Goal: Transaction & Acquisition: Purchase product/service

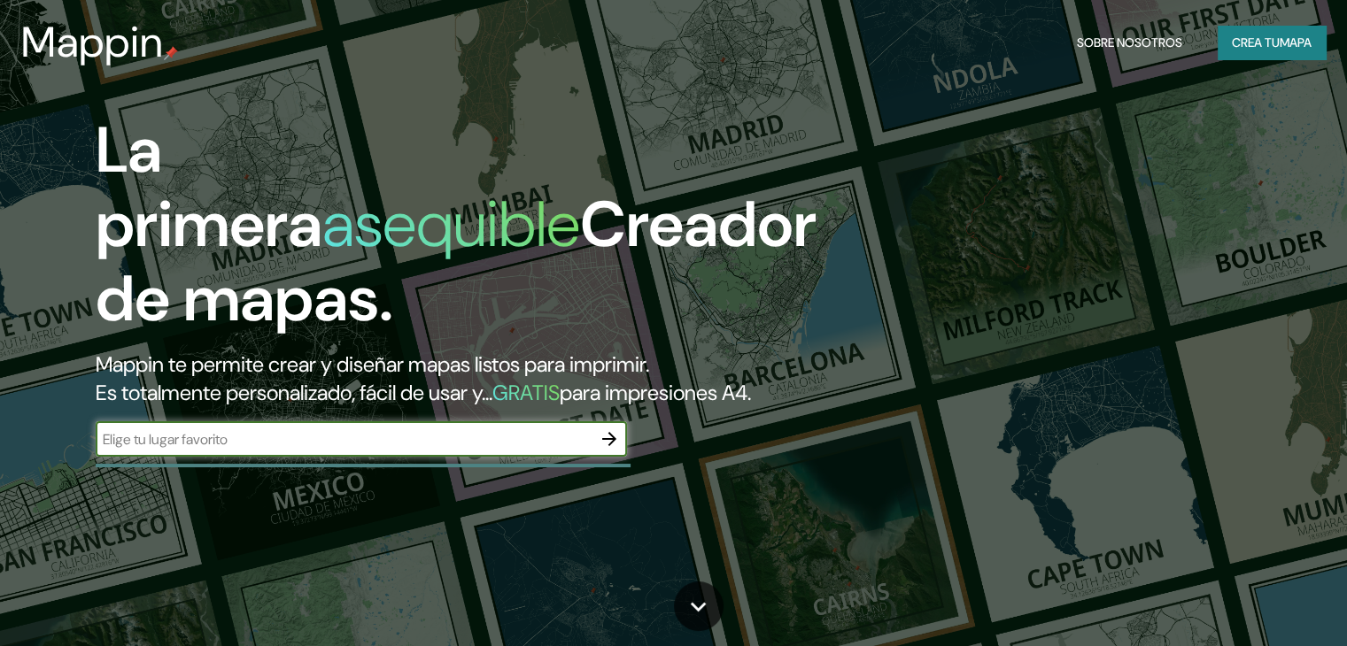
click at [320, 450] on input "text" at bounding box center [344, 439] width 496 height 20
type input "ESTADO [GEOGRAPHIC_DATA]"
click at [609, 450] on icon "button" at bounding box center [609, 439] width 21 height 21
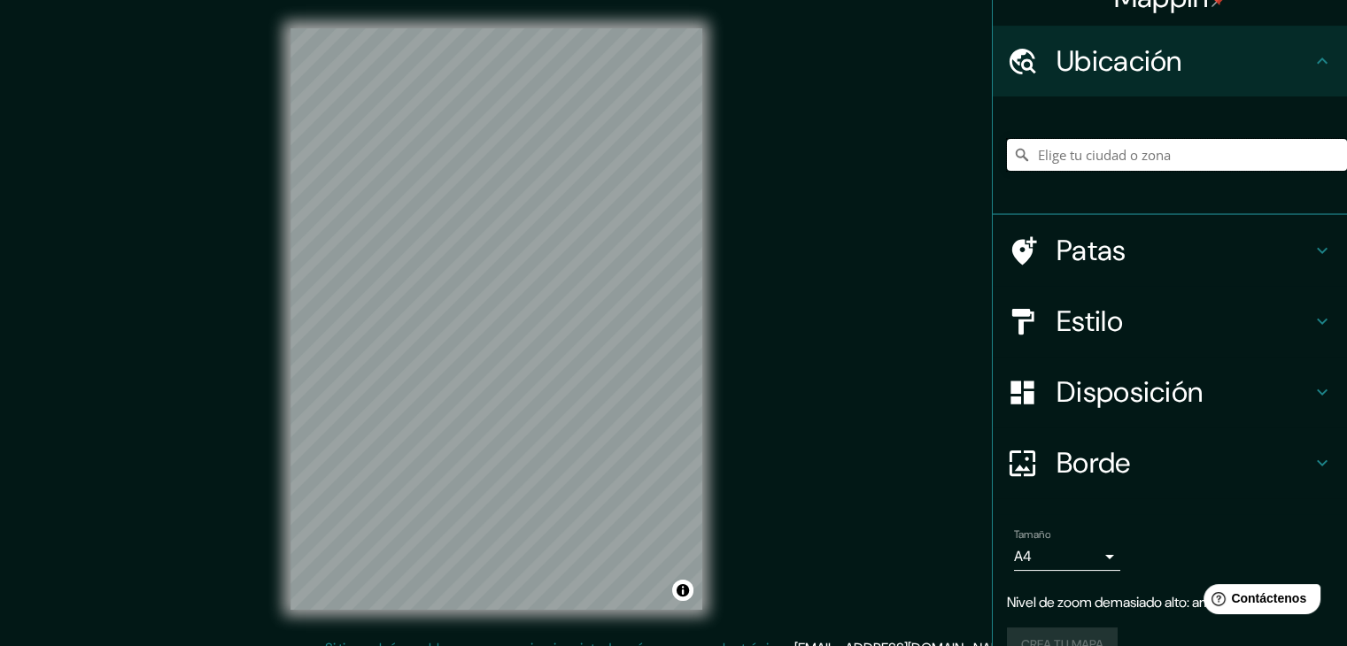
click at [1125, 157] on input "Elige tu ciudad o zona" at bounding box center [1177, 155] width 340 height 32
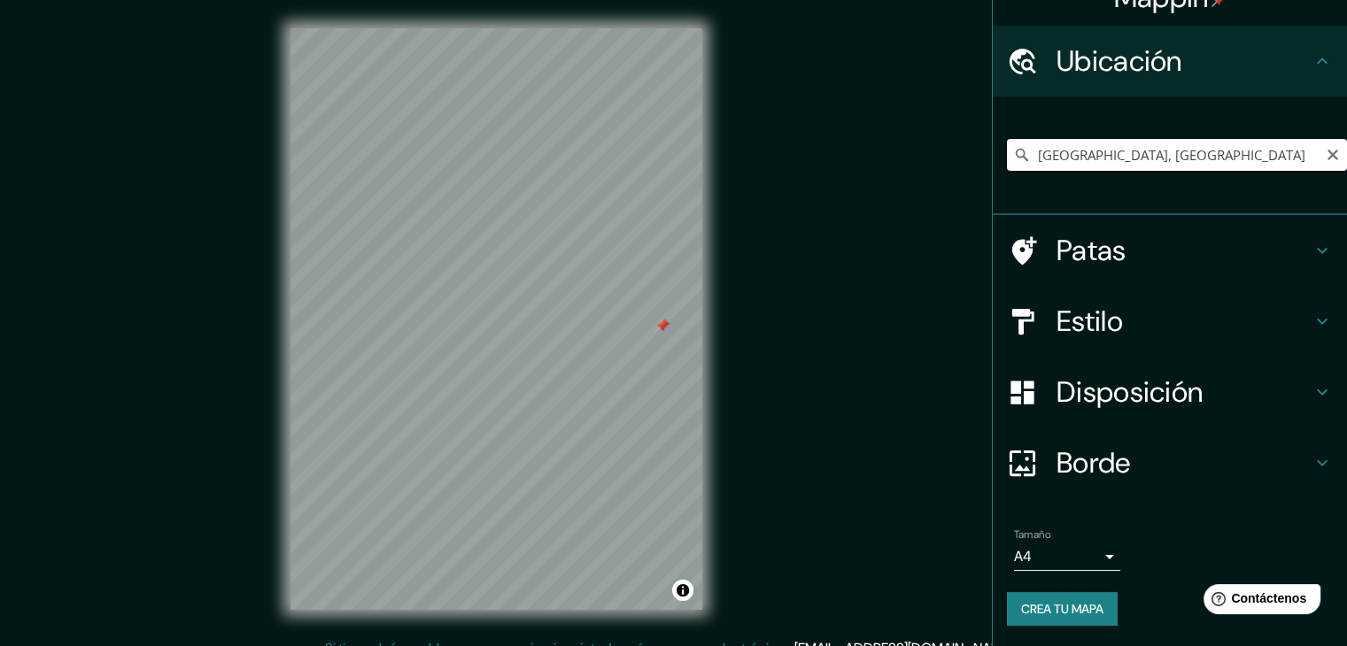
click at [1195, 166] on input "[GEOGRAPHIC_DATA], [GEOGRAPHIC_DATA]" at bounding box center [1177, 155] width 340 height 32
click at [1227, 144] on input "[GEOGRAPHIC_DATA], [GEOGRAPHIC_DATA]" at bounding box center [1177, 155] width 340 height 32
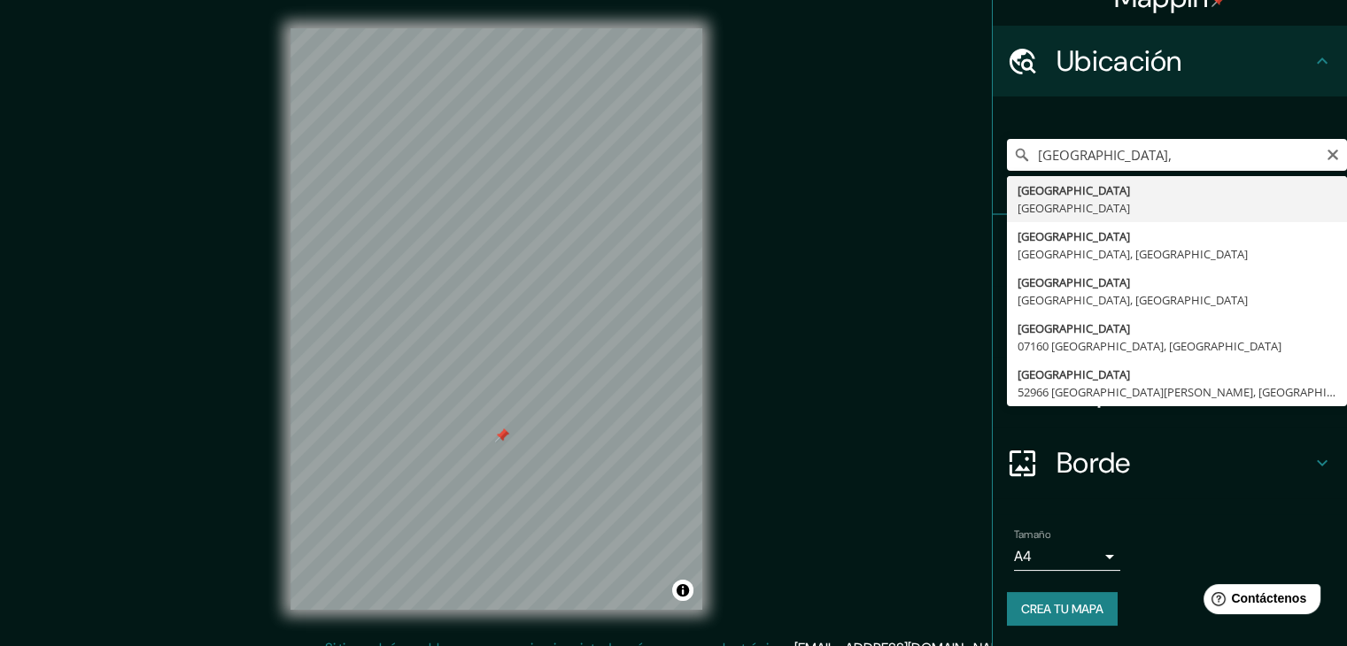
type input "[GEOGRAPHIC_DATA], [GEOGRAPHIC_DATA]"
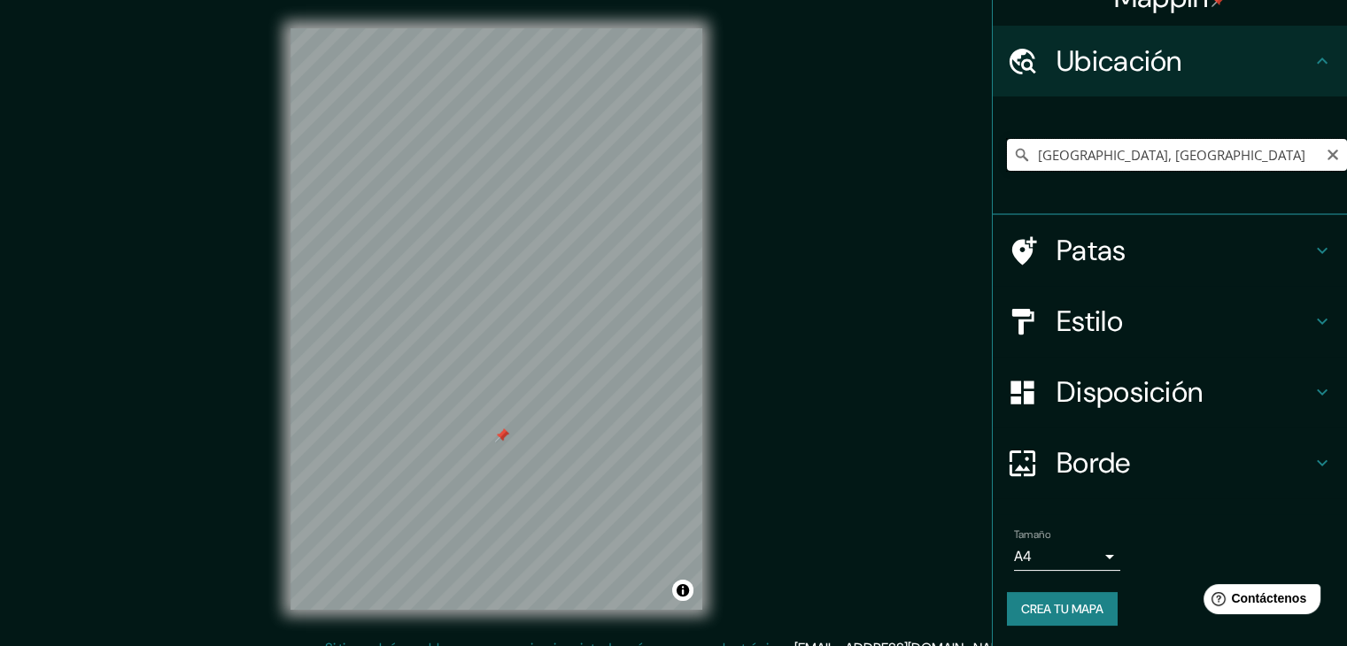
click at [1265, 158] on input "[GEOGRAPHIC_DATA], [GEOGRAPHIC_DATA]" at bounding box center [1177, 155] width 340 height 32
click at [1017, 61] on icon at bounding box center [1023, 61] width 27 height 26
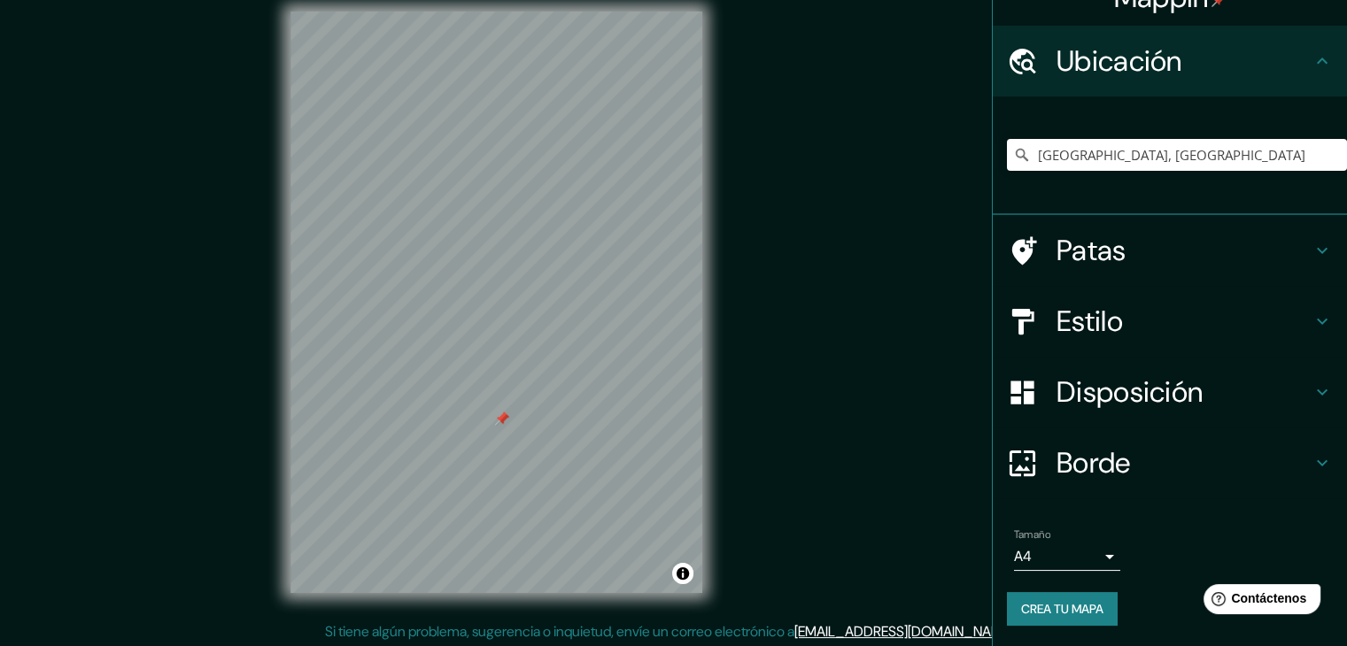
scroll to position [20, 0]
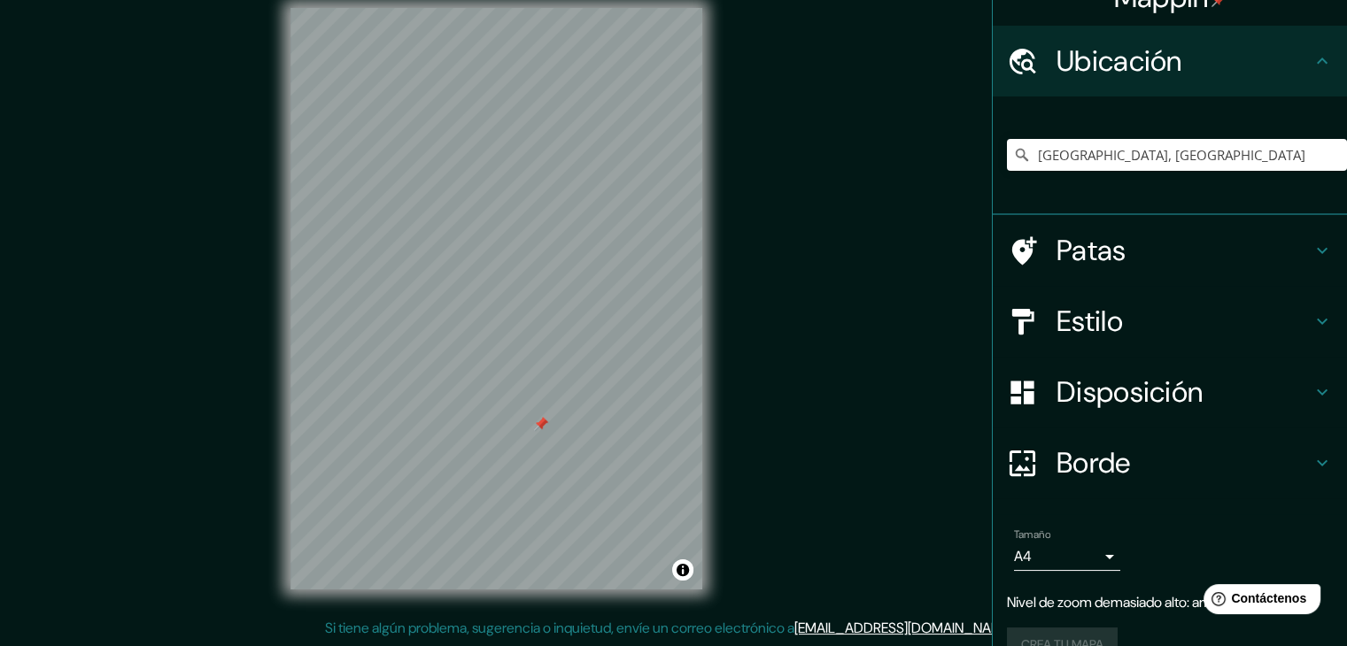
click at [1095, 331] on font "Estilo" at bounding box center [1089, 321] width 66 height 37
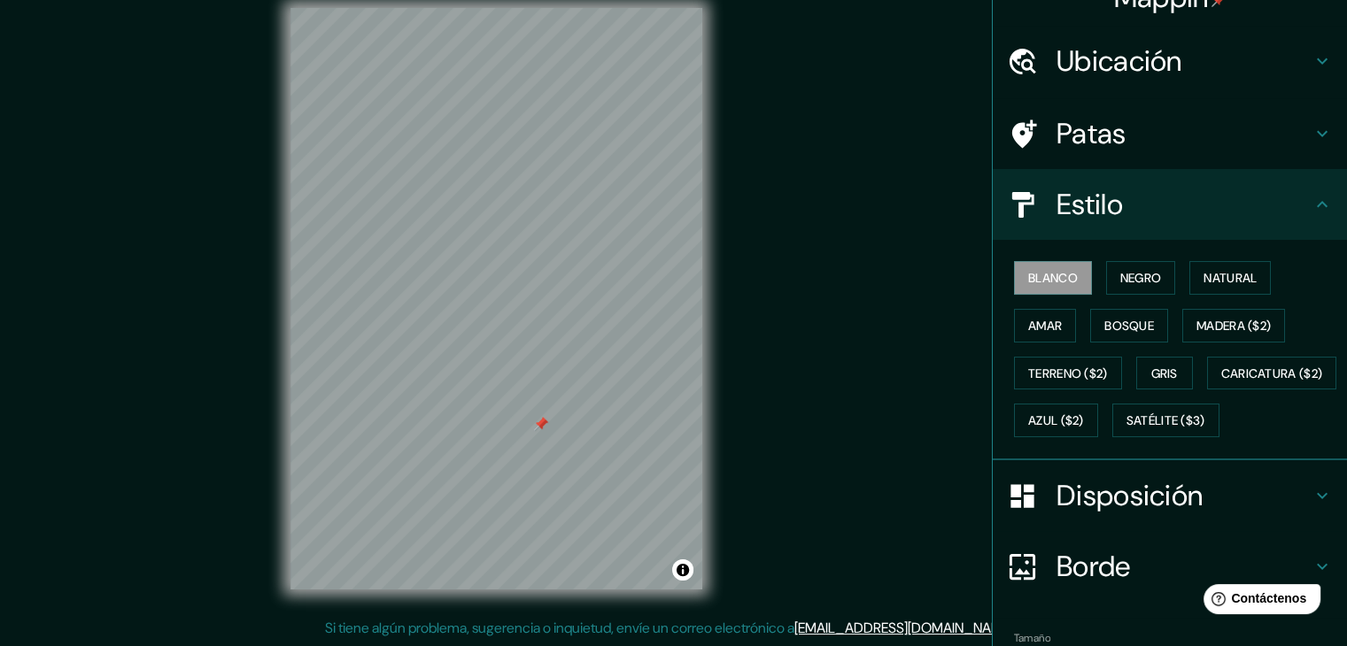
click at [1113, 515] on font "Disposición" at bounding box center [1129, 495] width 146 height 37
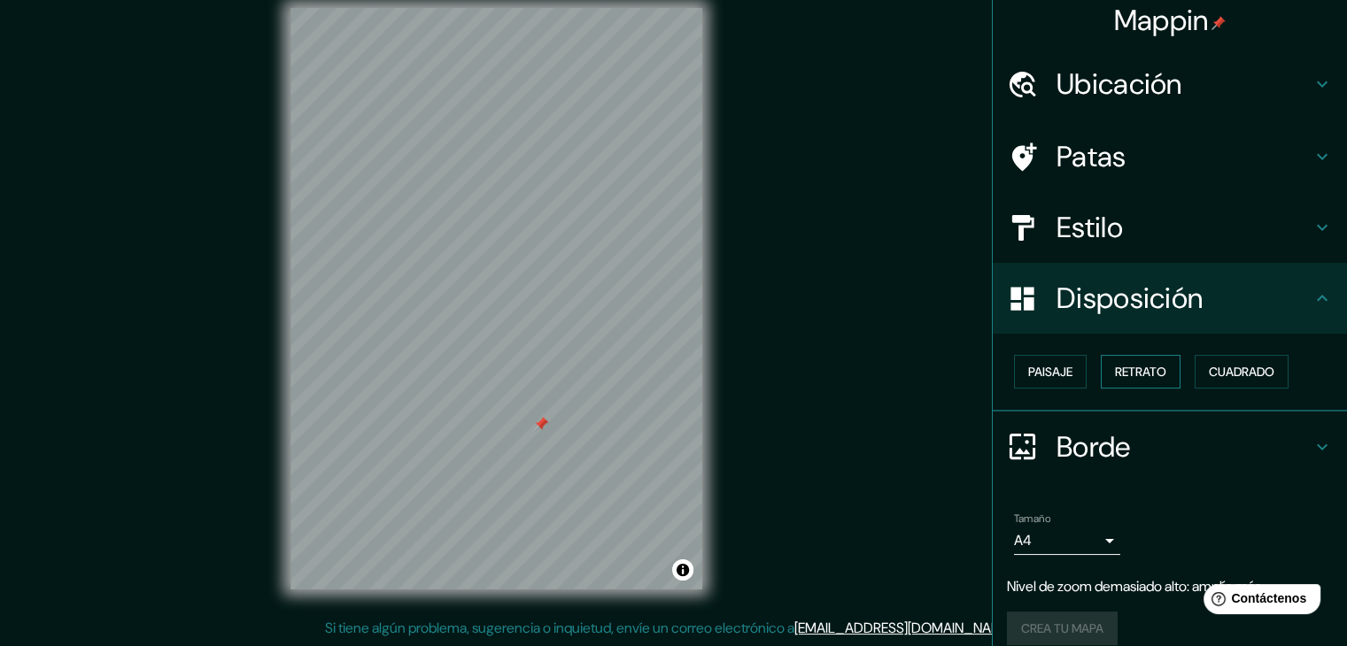
scroll to position [0, 0]
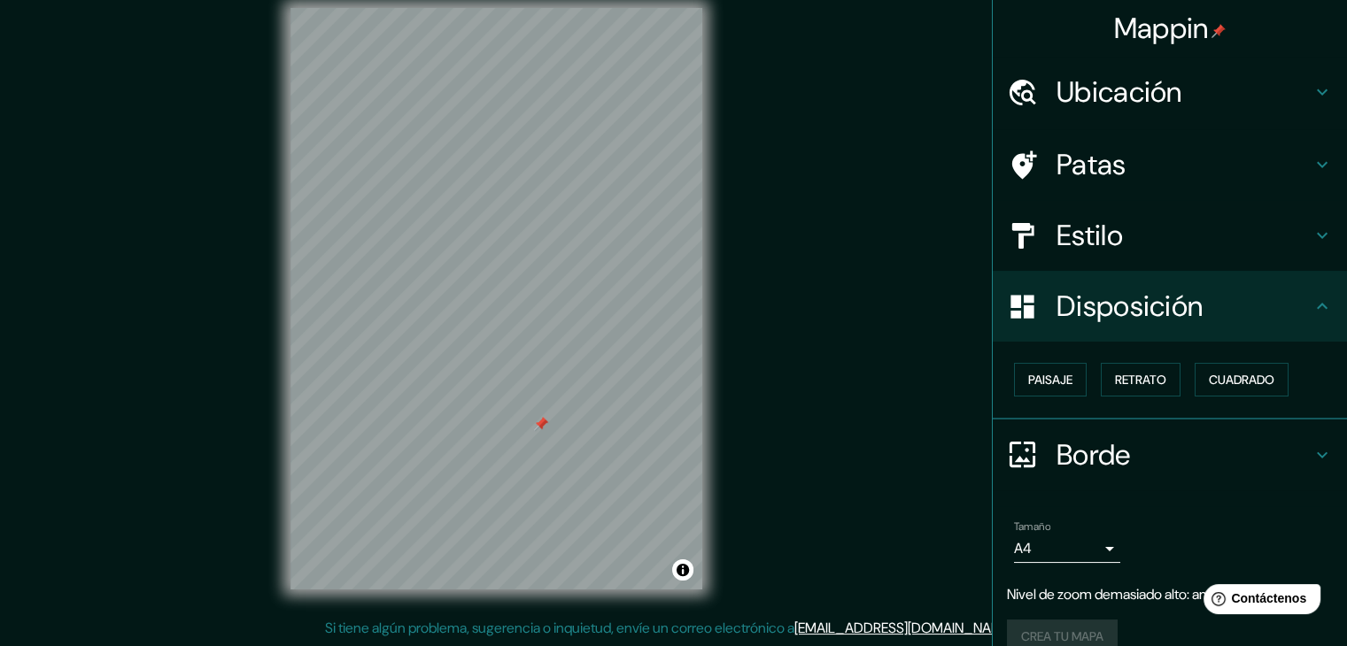
click at [1132, 85] on font "Ubicación" at bounding box center [1119, 92] width 126 height 37
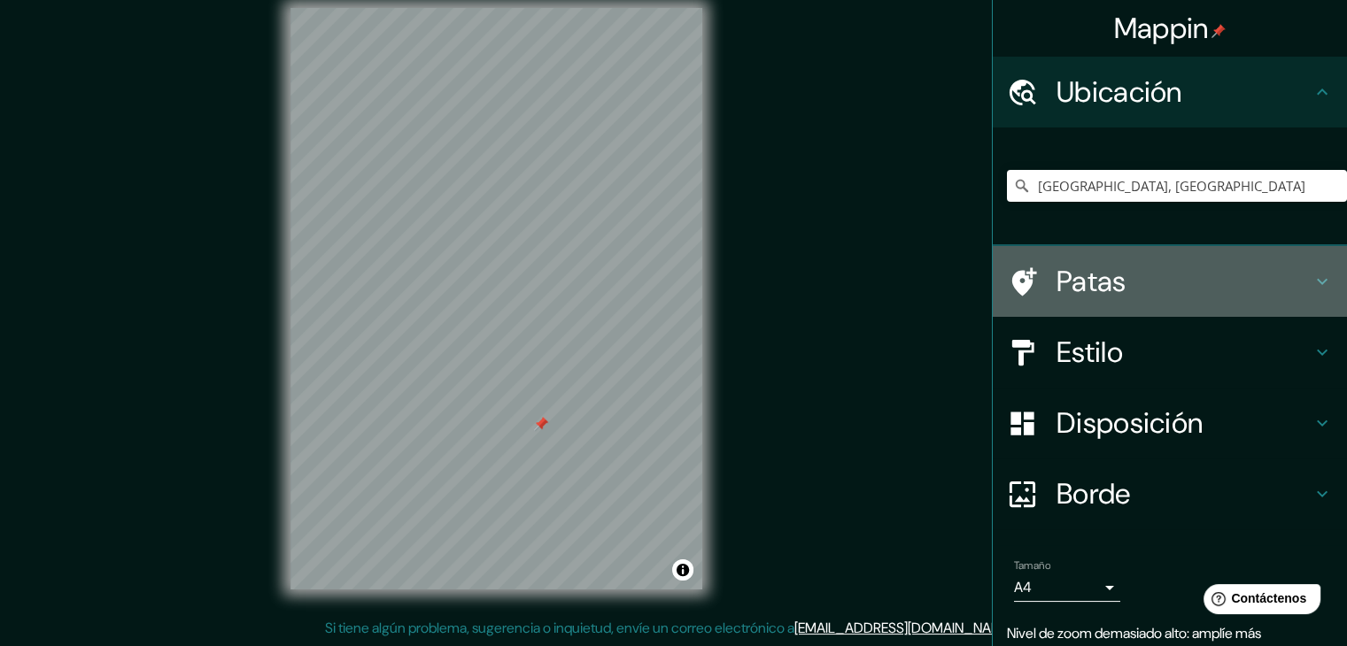
click at [1115, 291] on h4 "Patas" at bounding box center [1183, 281] width 255 height 35
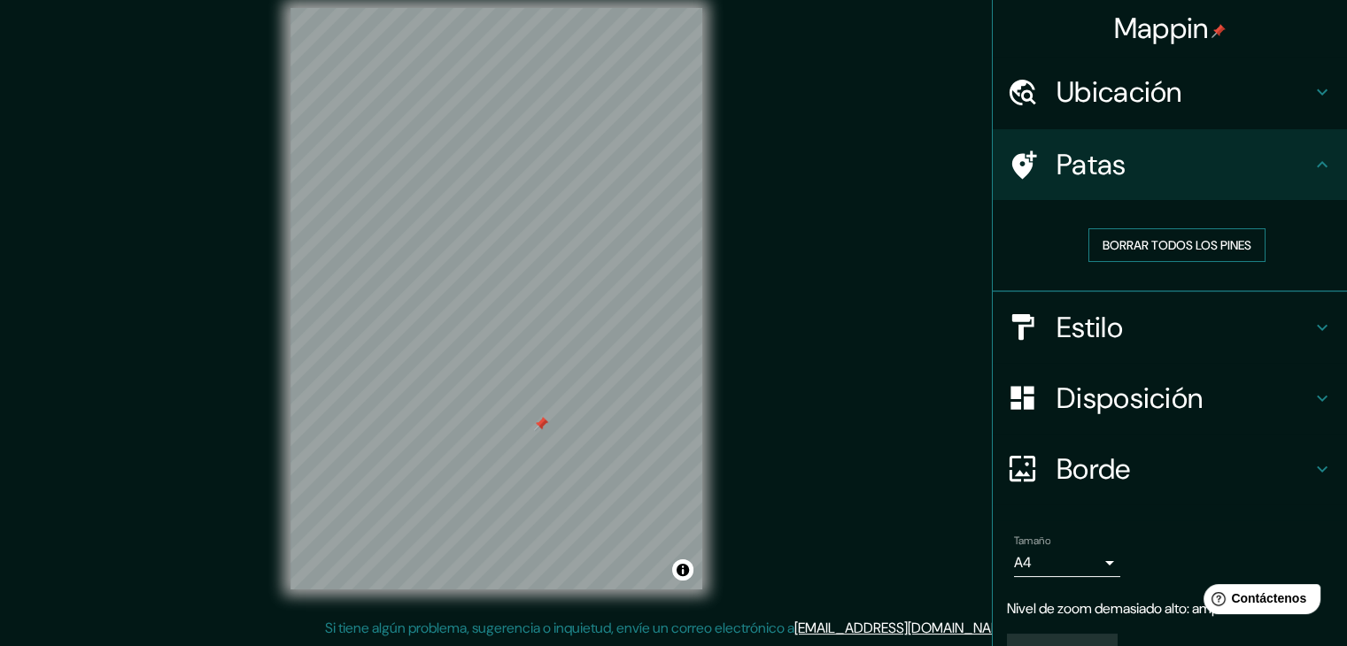
click at [1151, 247] on font "Borrar todos los pines" at bounding box center [1177, 245] width 149 height 16
click at [1149, 244] on font "Borrar todos los pines" at bounding box center [1177, 245] width 149 height 16
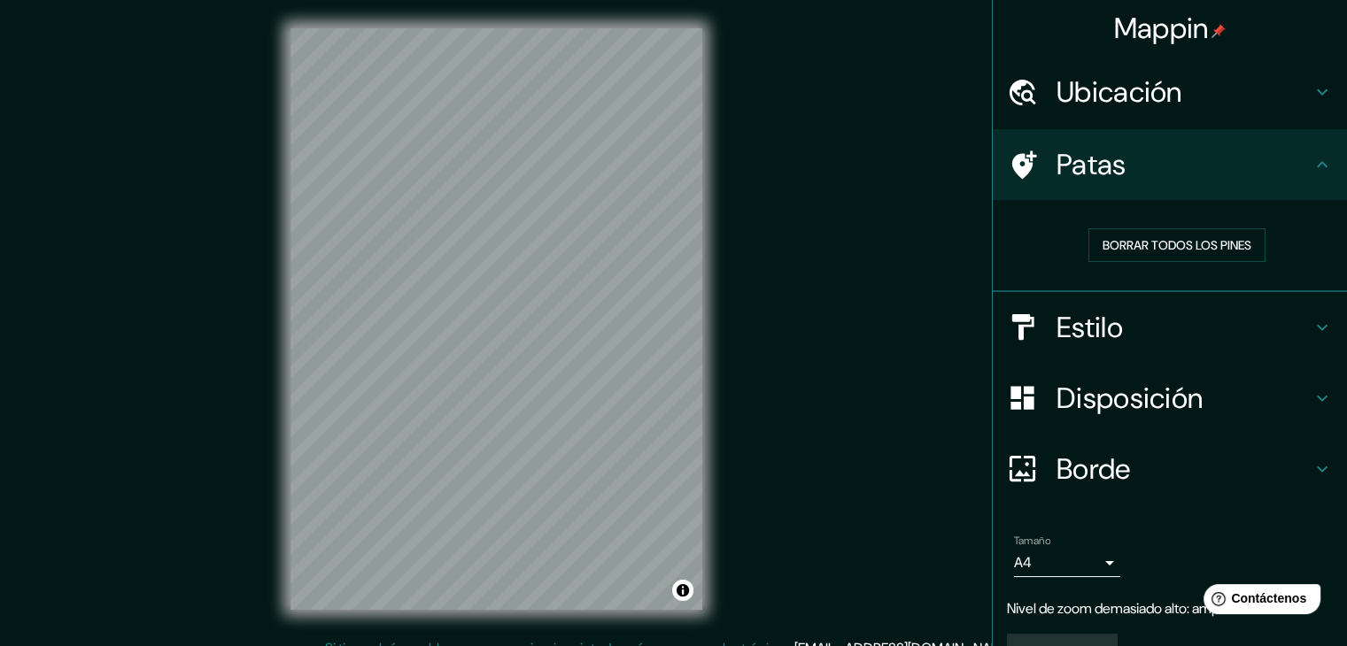
click at [1147, 96] on font "Ubicación" at bounding box center [1119, 92] width 126 height 37
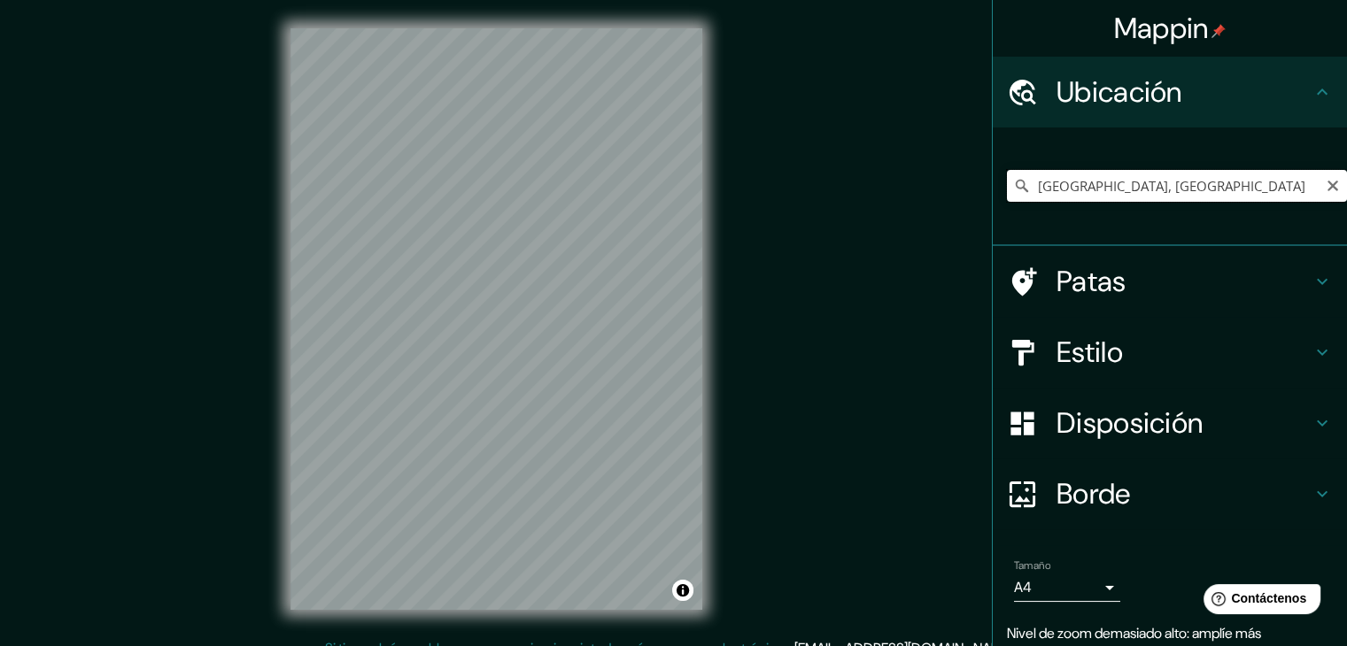
click at [1136, 183] on input "[GEOGRAPHIC_DATA], [GEOGRAPHIC_DATA]" at bounding box center [1177, 186] width 340 height 32
drag, startPoint x: 1196, startPoint y: 184, endPoint x: 875, endPoint y: 192, distance: 321.6
click at [875, 192] on div "Mappin Ubicación [GEOGRAPHIC_DATA], [GEOGRAPHIC_DATA] Patas Estilo Disposición …" at bounding box center [673, 333] width 1347 height 667
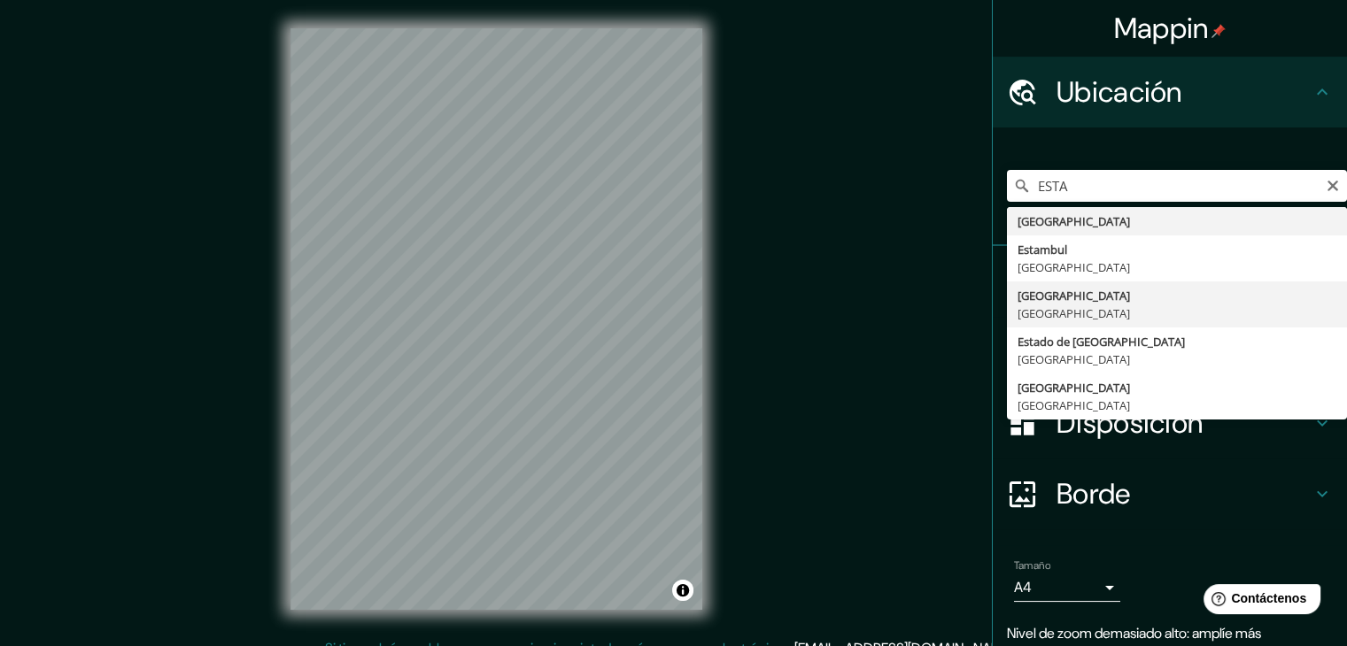
type input "[GEOGRAPHIC_DATA], [GEOGRAPHIC_DATA]"
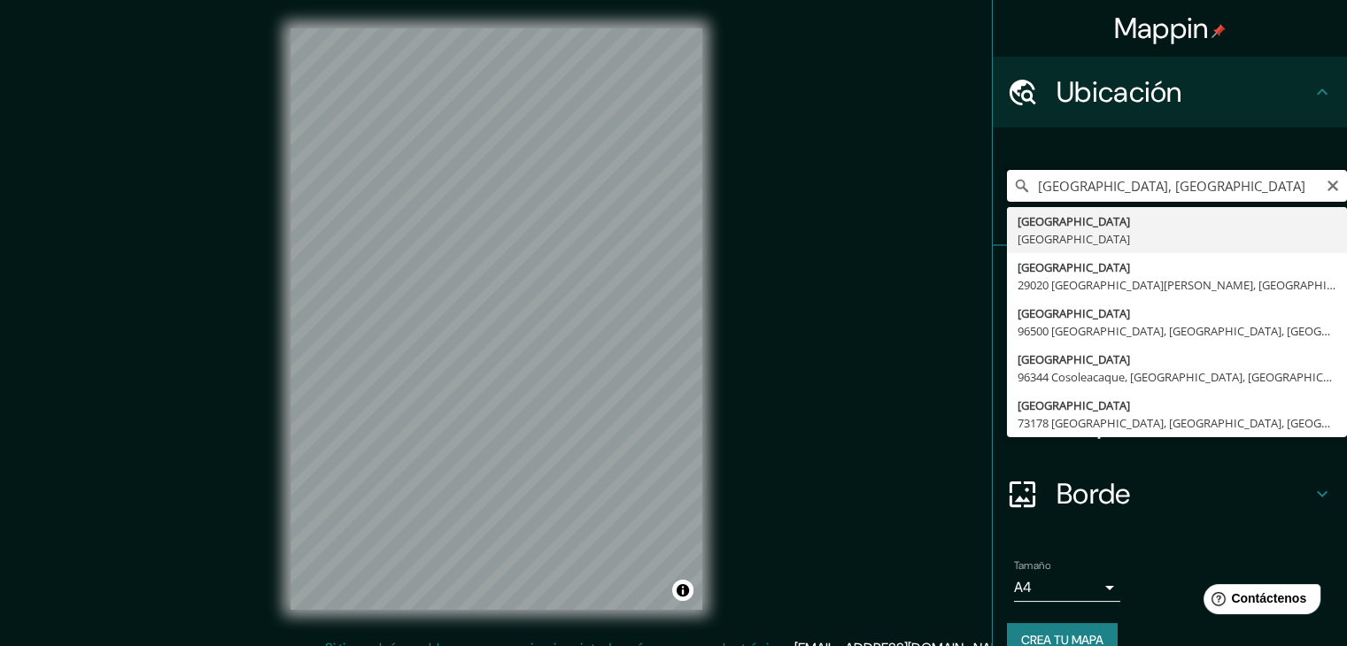
drag, startPoint x: 1197, startPoint y: 190, endPoint x: 1009, endPoint y: 185, distance: 188.7
click at [1009, 185] on div "[GEOGRAPHIC_DATA], [GEOGRAPHIC_DATA] [GEOGRAPHIC_DATA] [GEOGRAPHIC_DATA] [GEOGR…" at bounding box center [1177, 186] width 340 height 32
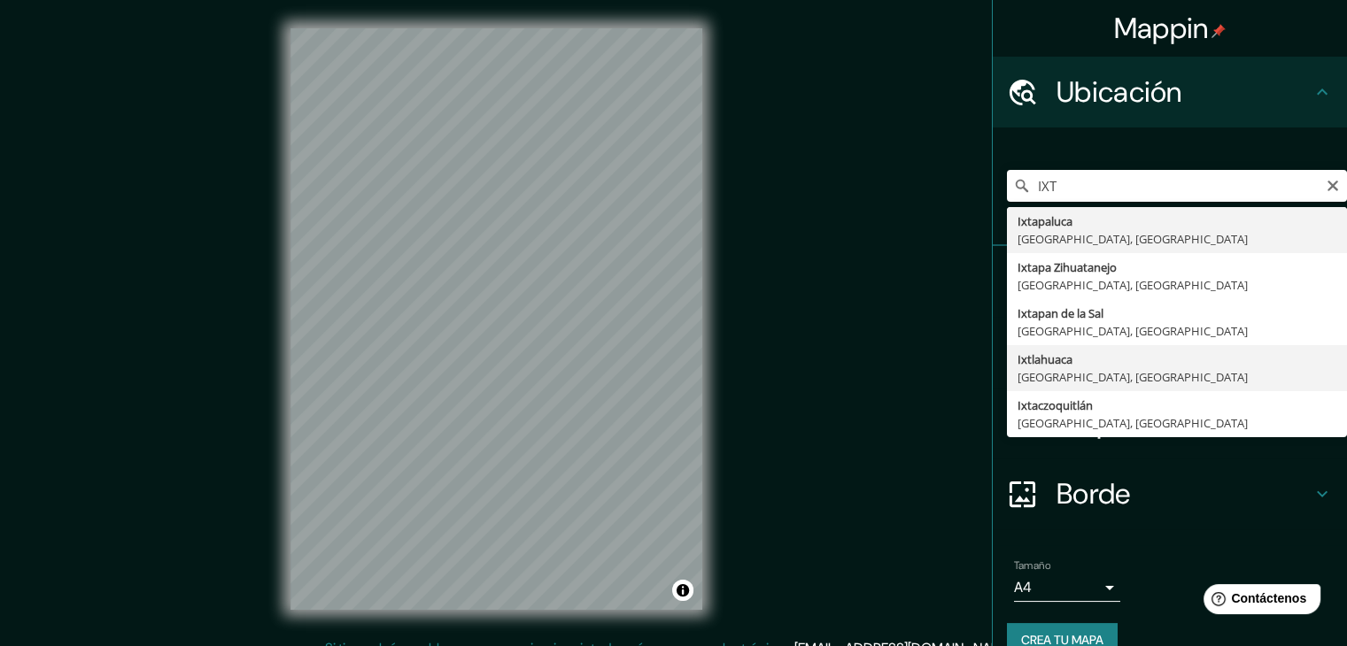
type input "Ixtlahuaca, [GEOGRAPHIC_DATA], [GEOGRAPHIC_DATA]"
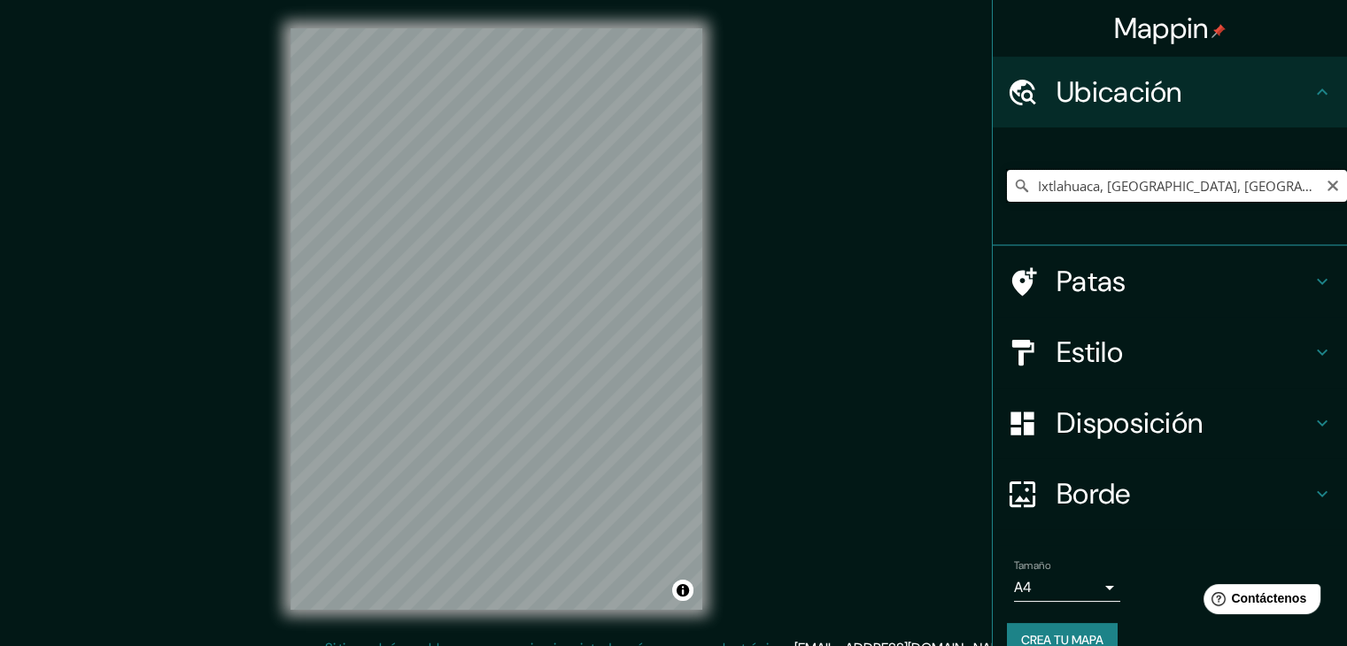
click at [1155, 172] on input "Ixtlahuaca, [GEOGRAPHIC_DATA], [GEOGRAPHIC_DATA]" at bounding box center [1177, 186] width 340 height 32
drag, startPoint x: 1270, startPoint y: 182, endPoint x: 983, endPoint y: 216, distance: 289.0
click at [993, 216] on div "Ixtlahuaca, [GEOGRAPHIC_DATA], [GEOGRAPHIC_DATA]" at bounding box center [1170, 187] width 354 height 119
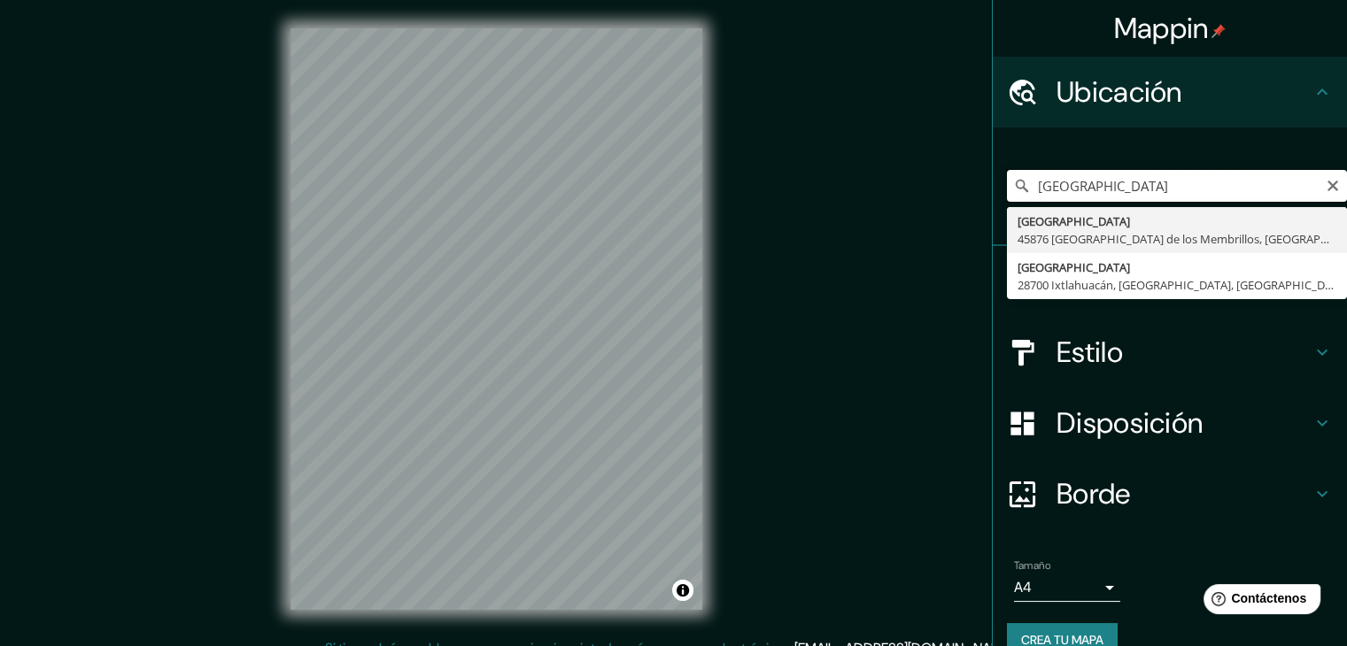
type input "[GEOGRAPHIC_DATA]"
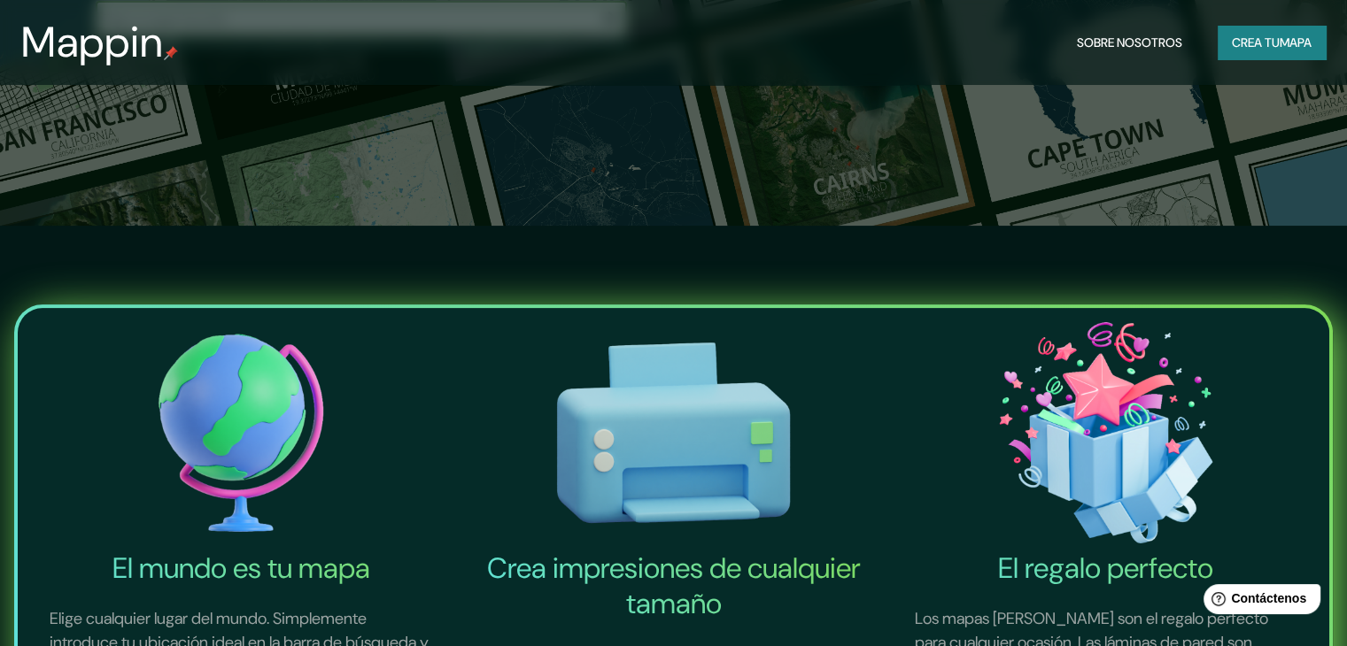
scroll to position [49, 0]
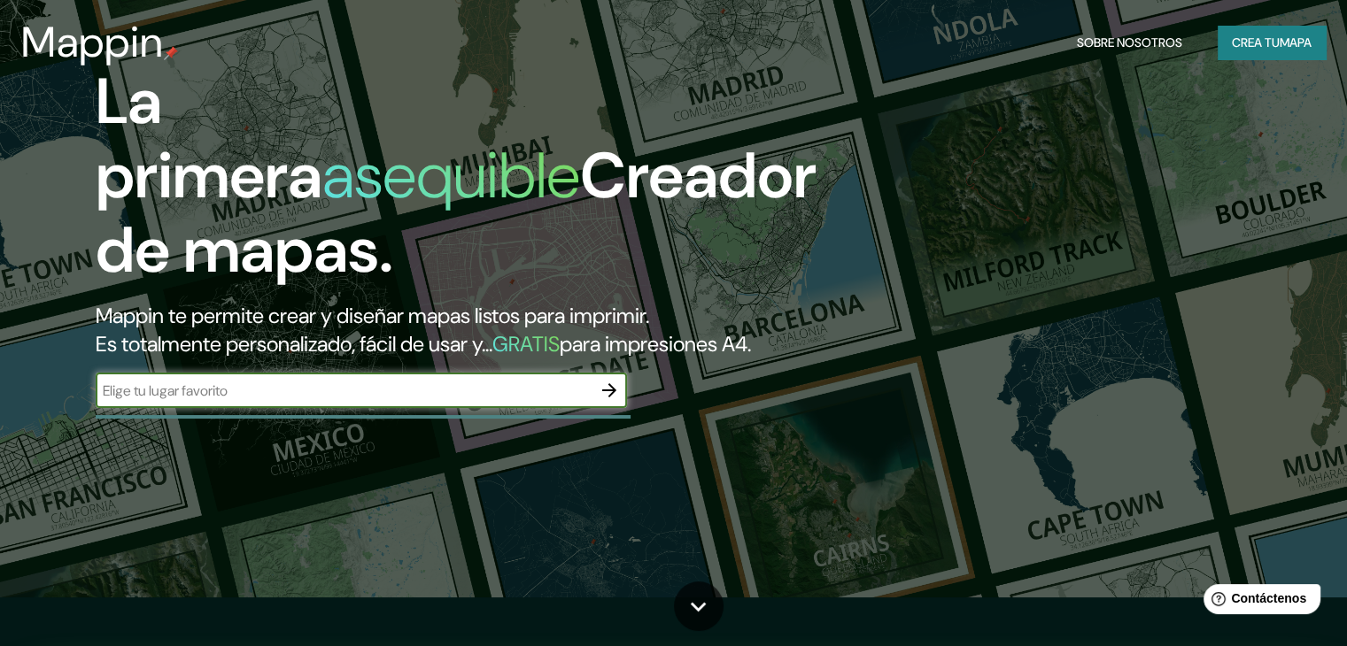
click at [1234, 56] on button "Crea tu mapa" at bounding box center [1272, 43] width 108 height 34
